Goal: Task Accomplishment & Management: Use online tool/utility

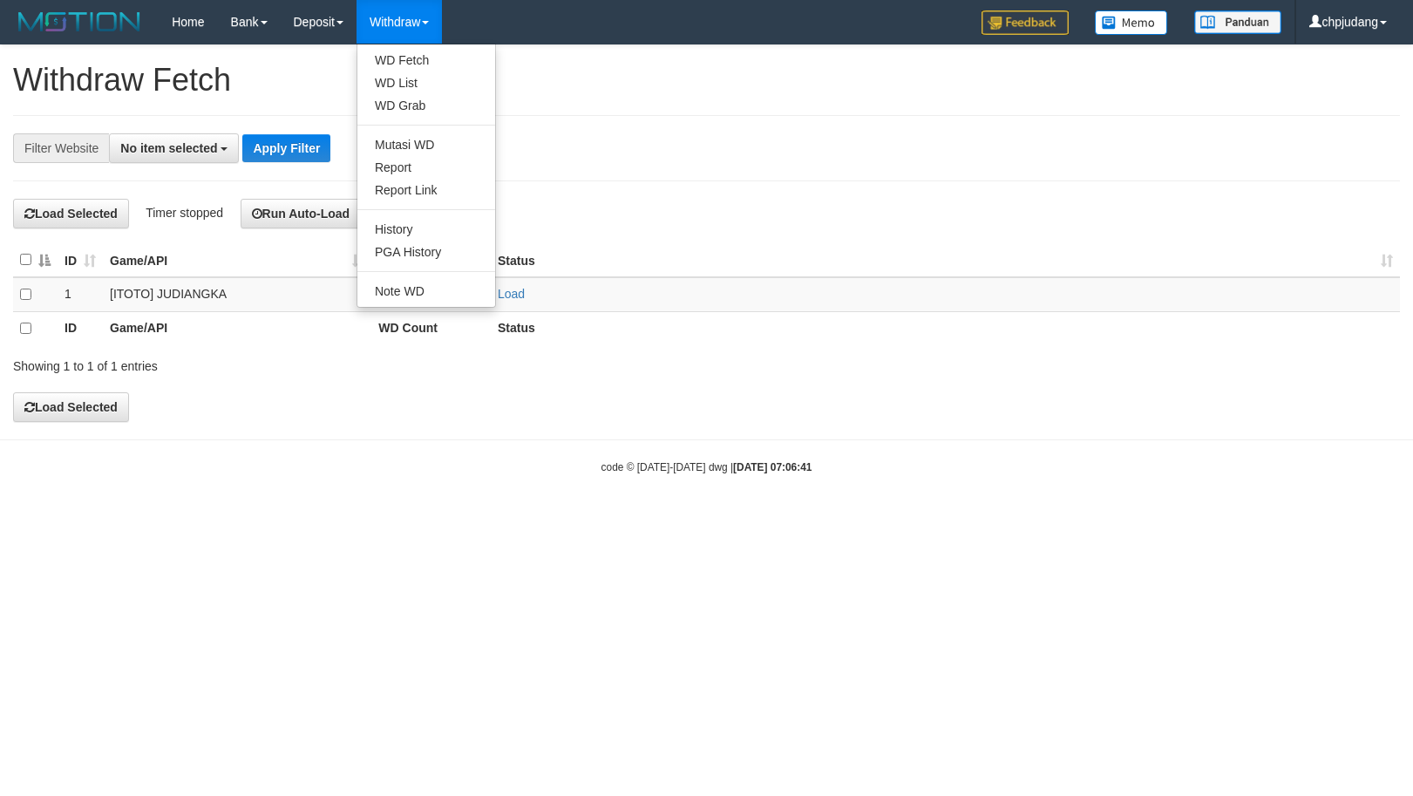
select select
click at [415, 55] on link "WD Fetch" at bounding box center [426, 60] width 138 height 23
select select
click at [506, 296] on link "Load" at bounding box center [511, 294] width 27 height 14
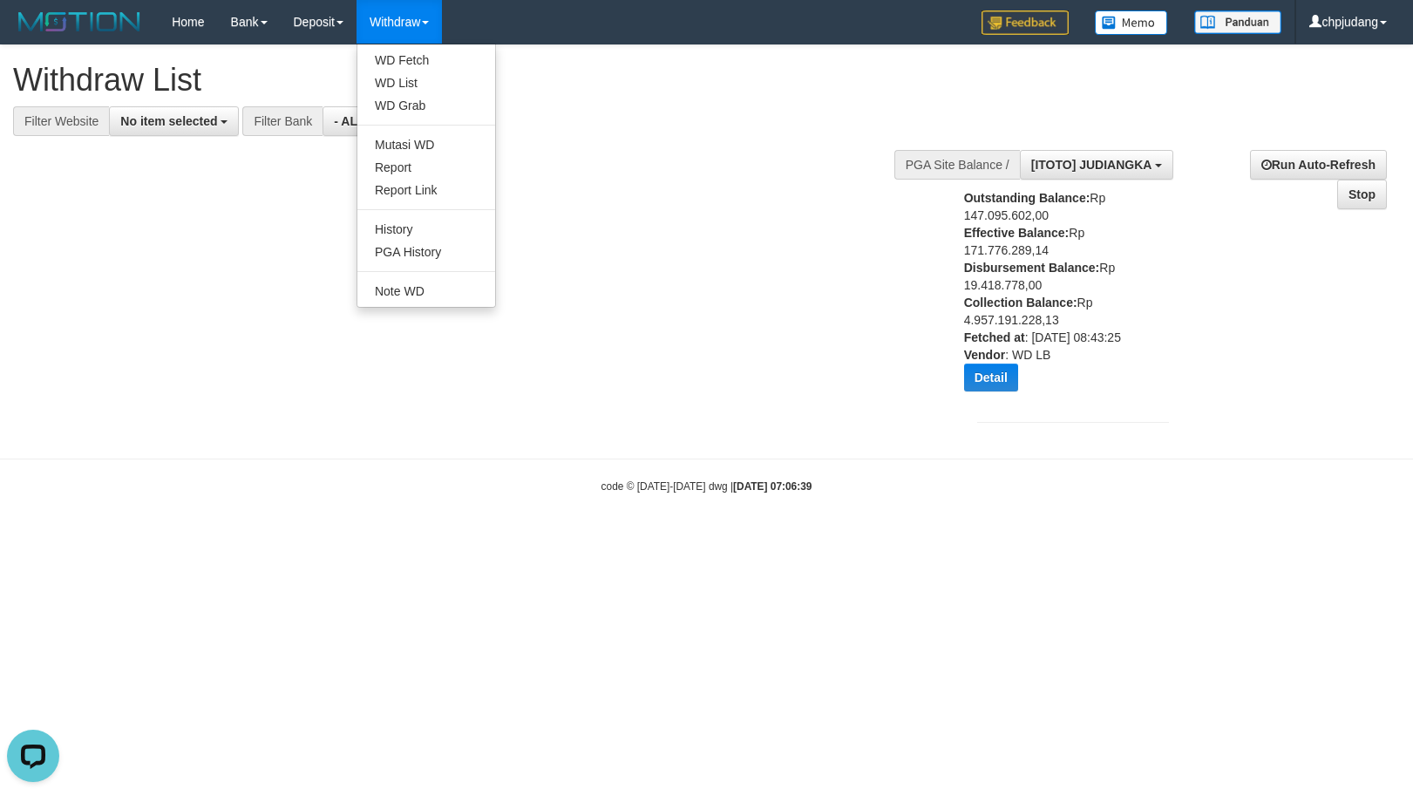
scroll to position [16, 0]
click at [436, 82] on link "WD List" at bounding box center [426, 82] width 138 height 23
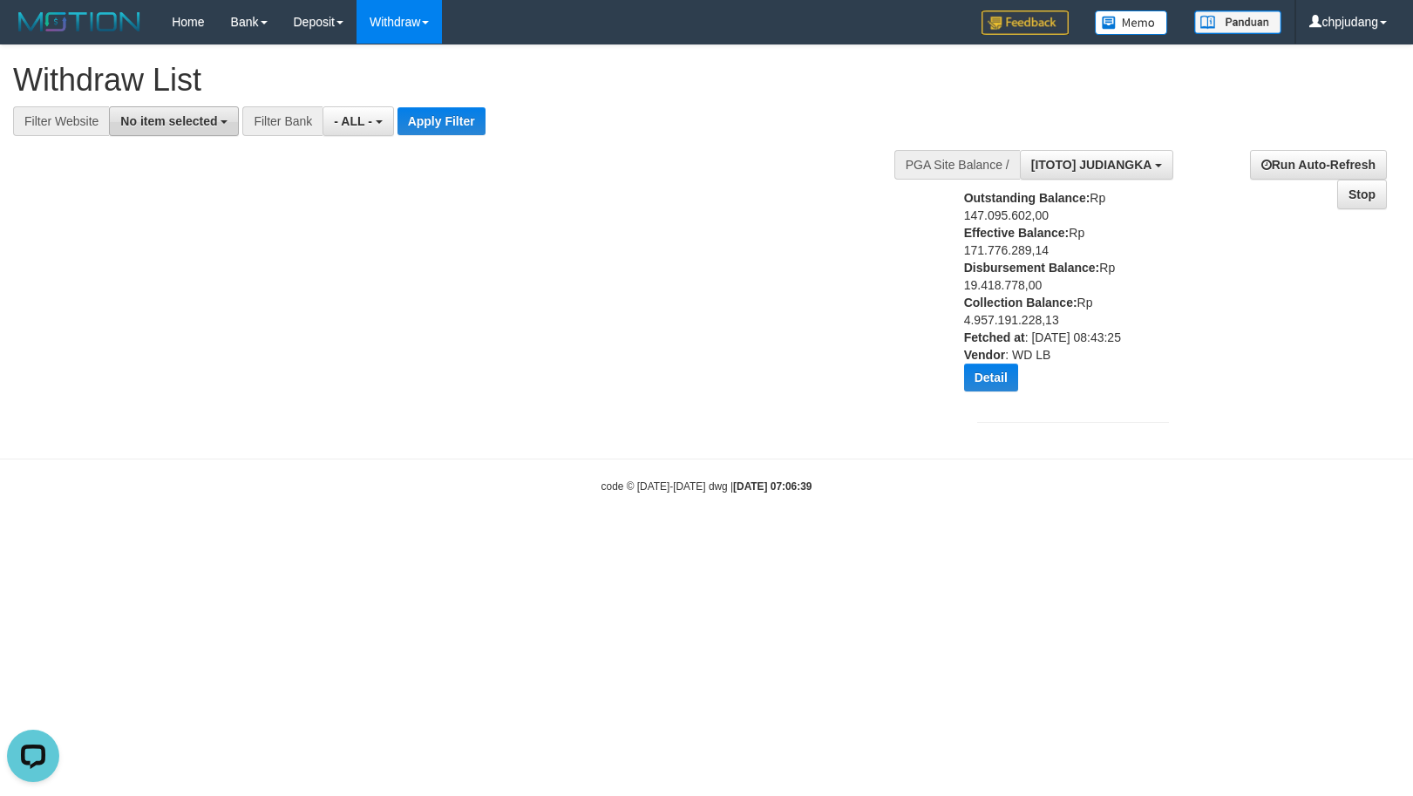
click at [199, 125] on span "No item selected" at bounding box center [168, 121] width 97 height 14
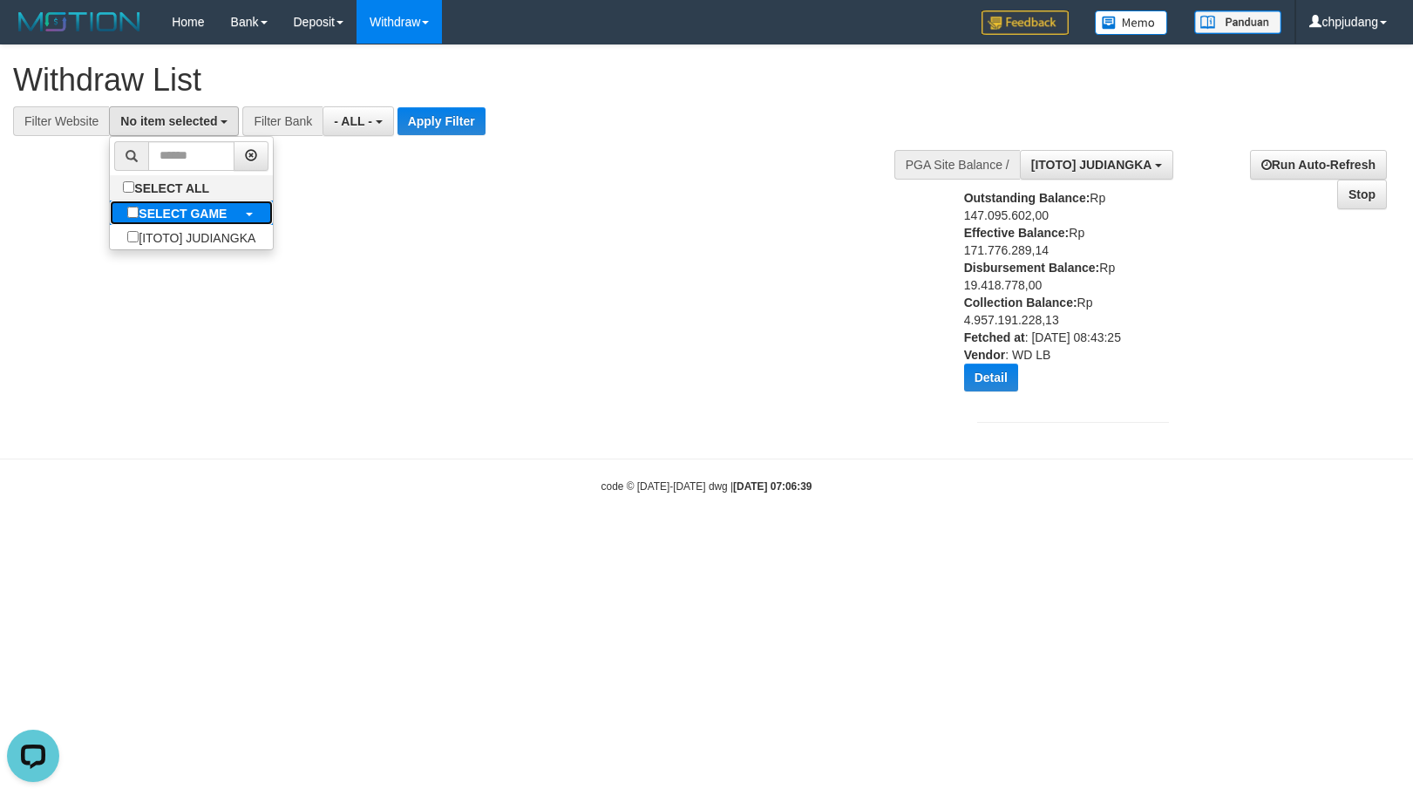
click at [204, 211] on b "SELECT GAME" at bounding box center [183, 214] width 88 height 14
select select "****"
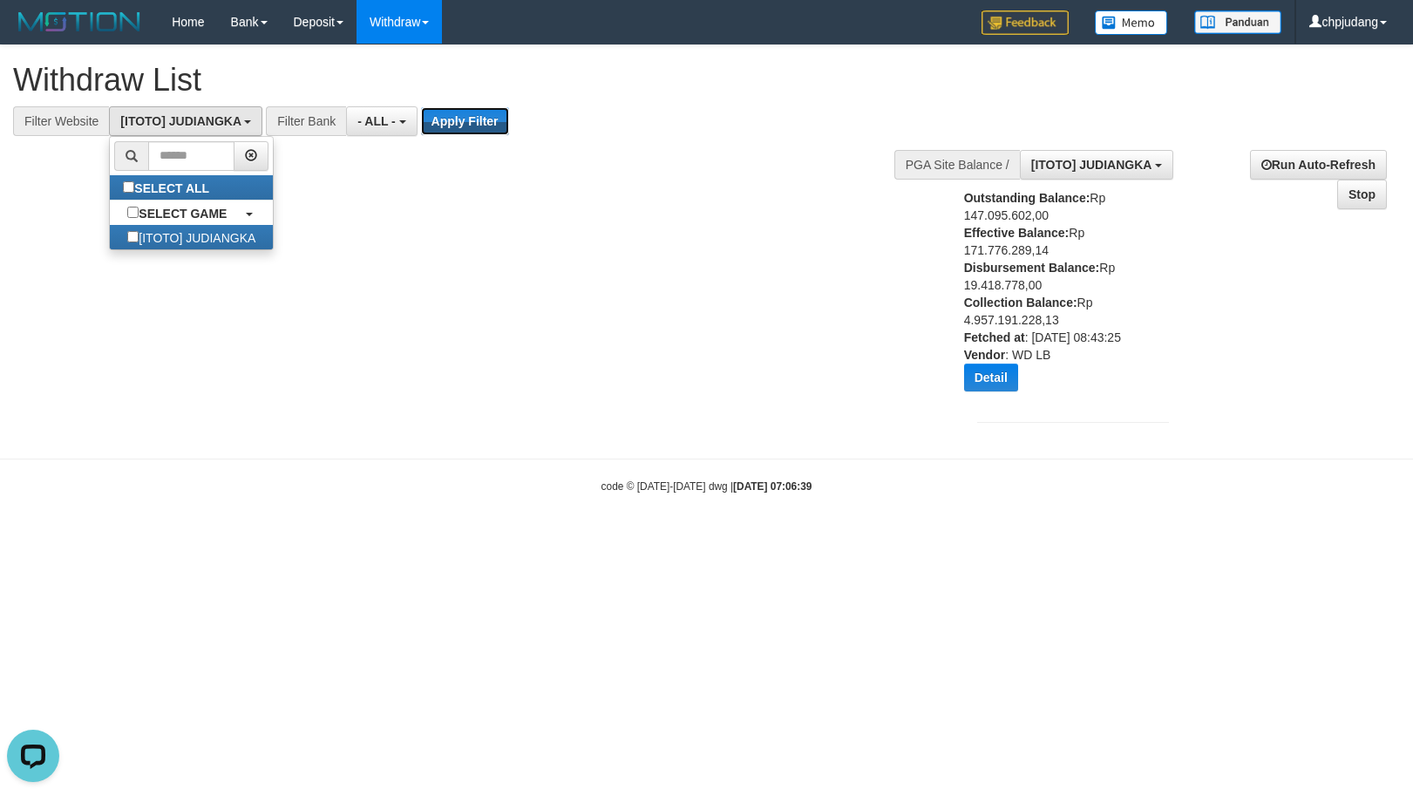
drag, startPoint x: 442, startPoint y: 127, endPoint x: 457, endPoint y: 205, distance: 79.0
click at [442, 127] on button "Apply Filter" at bounding box center [465, 121] width 88 height 28
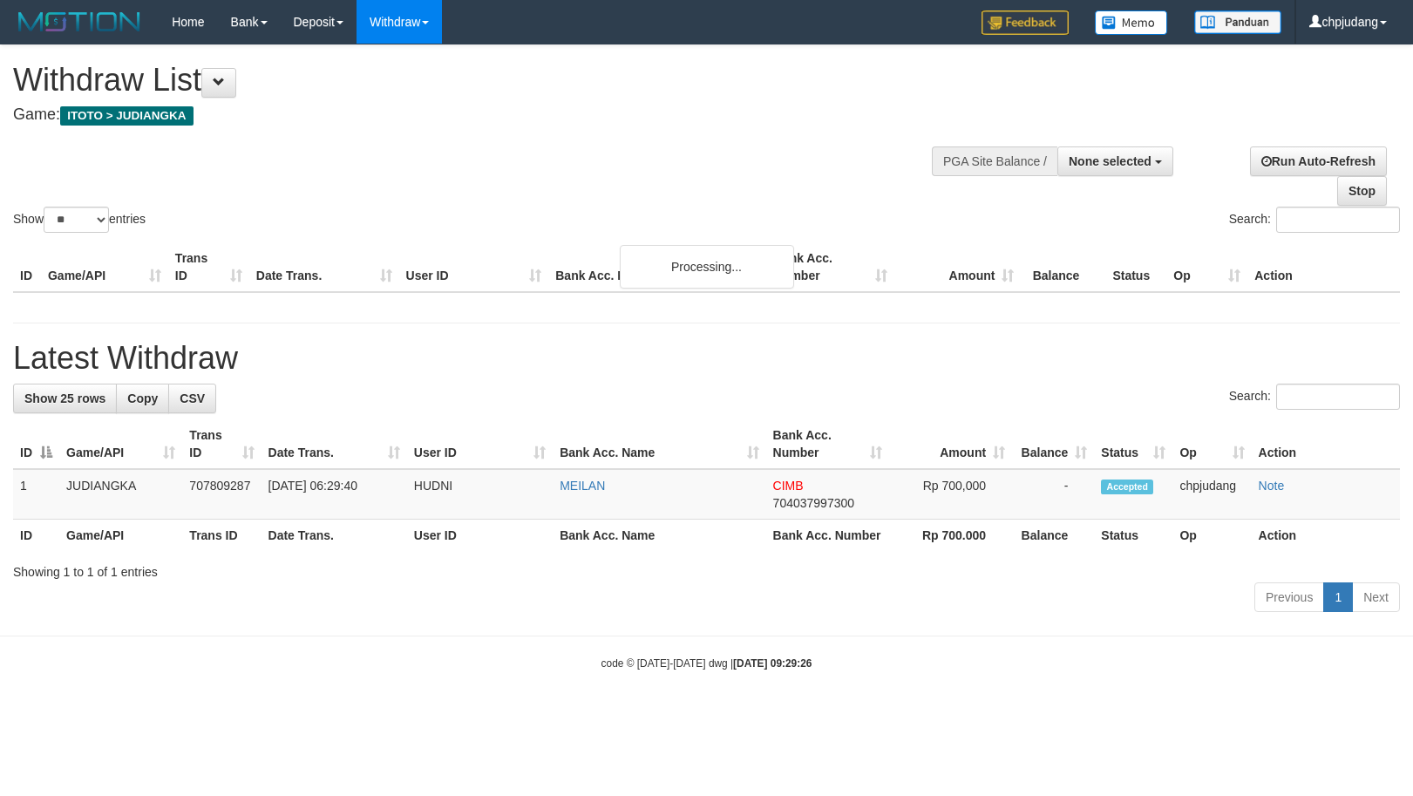
select select
select select "**"
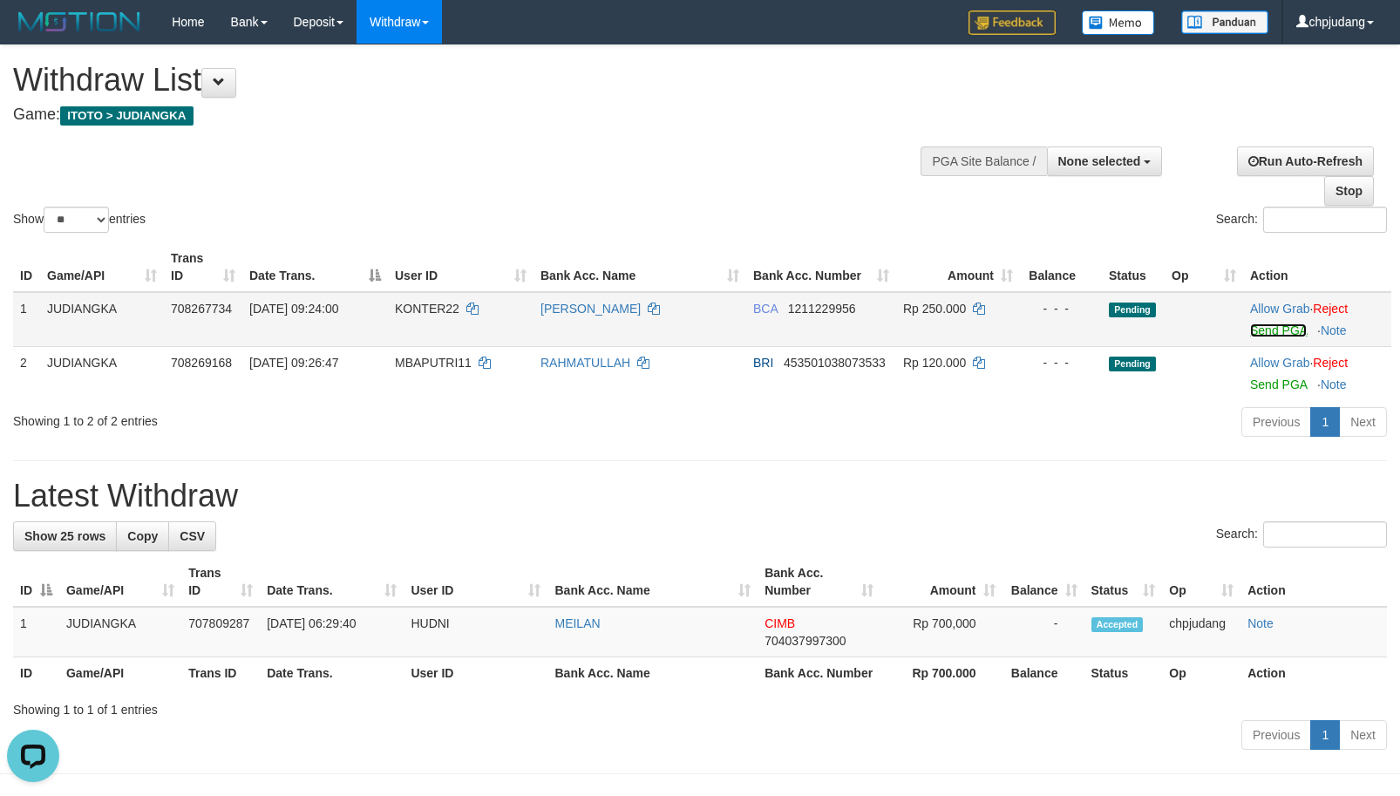
click at [1276, 327] on link "Send PGA" at bounding box center [1278, 330] width 57 height 14
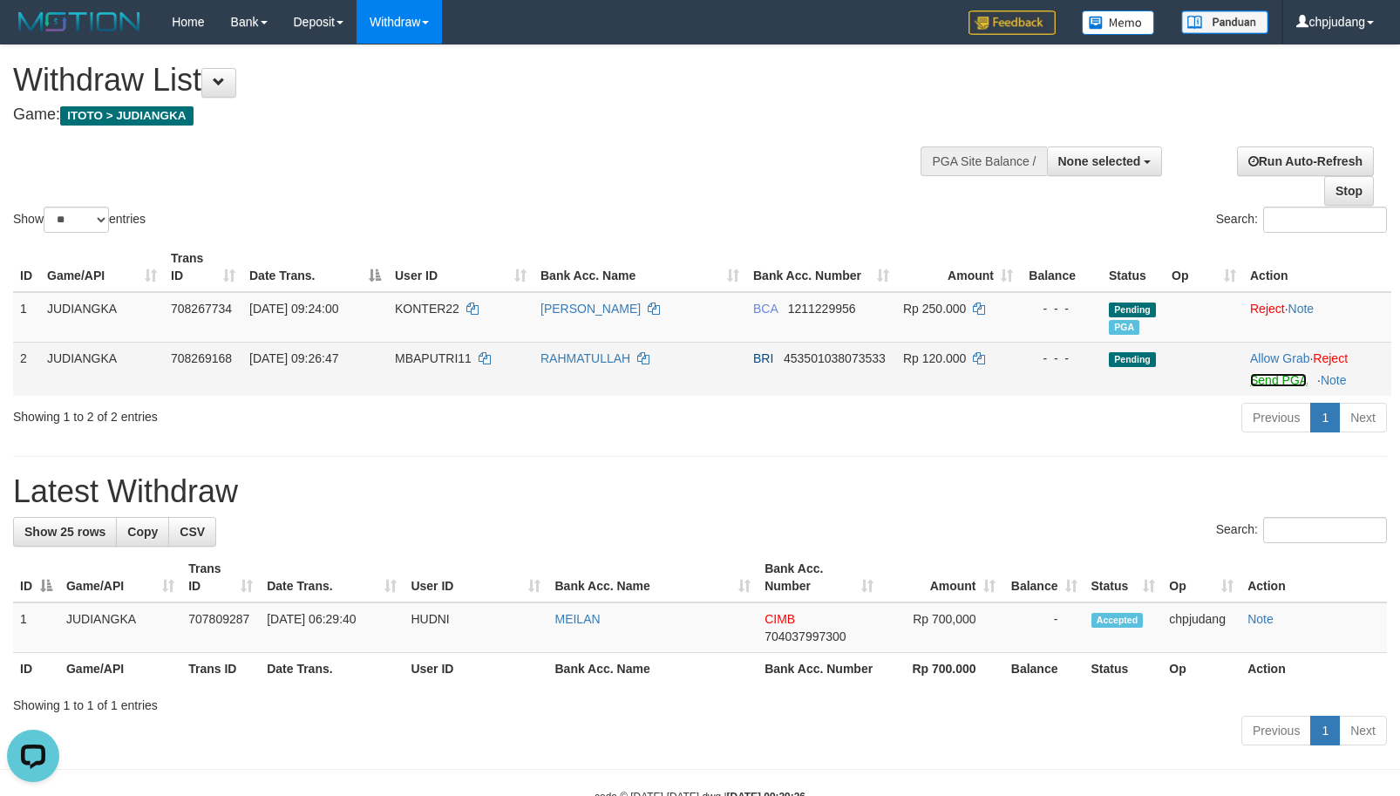
click at [1274, 379] on link "Send PGA" at bounding box center [1278, 380] width 57 height 14
